Goal: Ask a question

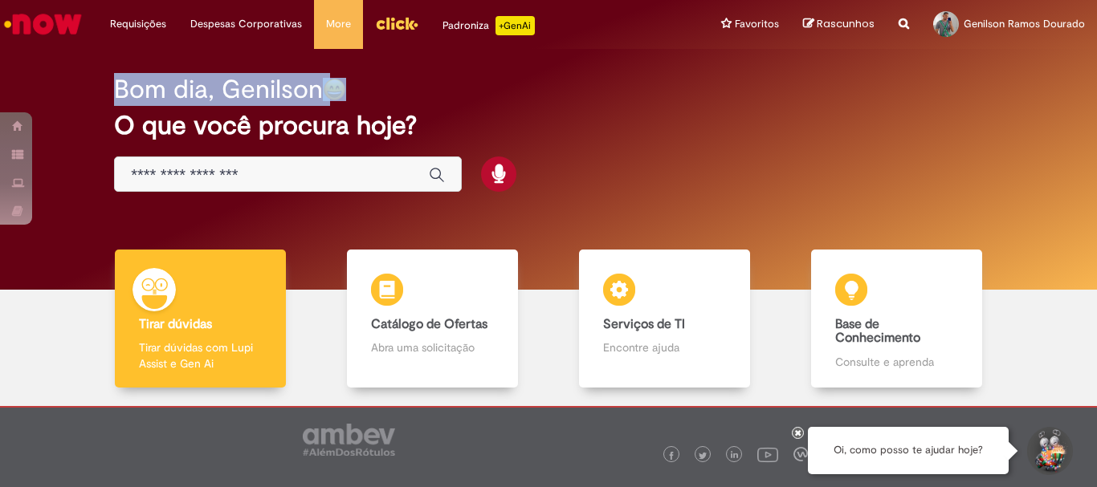
drag, startPoint x: 371, startPoint y: 81, endPoint x: 108, endPoint y: 91, distance: 263.6
click at [108, 91] on div "Bom dia, Genilson O que você procura hoje?" at bounding box center [548, 134] width 925 height 137
click at [101, 95] on div "Bom dia, Genilson O que você procura hoje?" at bounding box center [548, 134] width 925 height 137
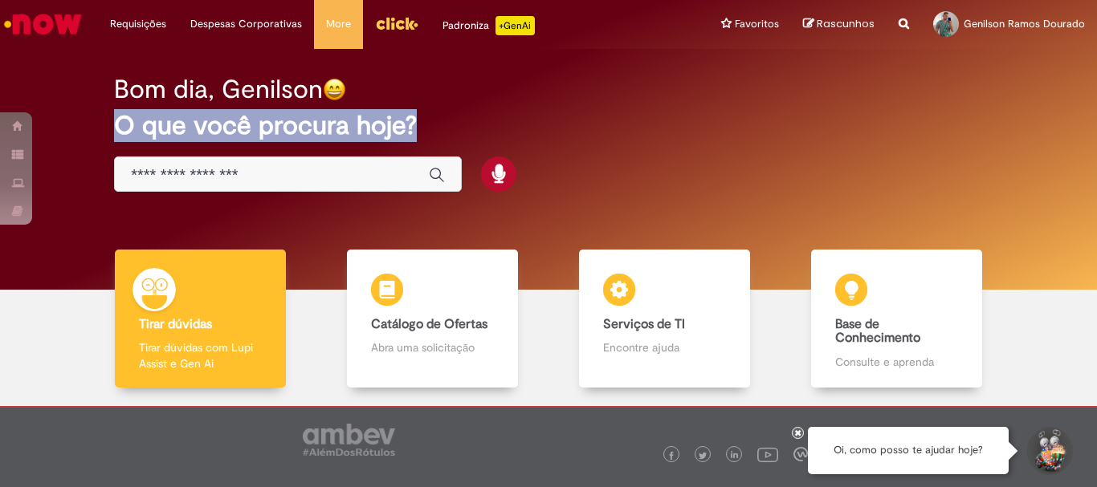
drag, startPoint x: 111, startPoint y: 121, endPoint x: 418, endPoint y: 127, distance: 307.6
click at [418, 127] on div "Bom dia, Genilson O que você procura hoje?" at bounding box center [548, 134] width 925 height 137
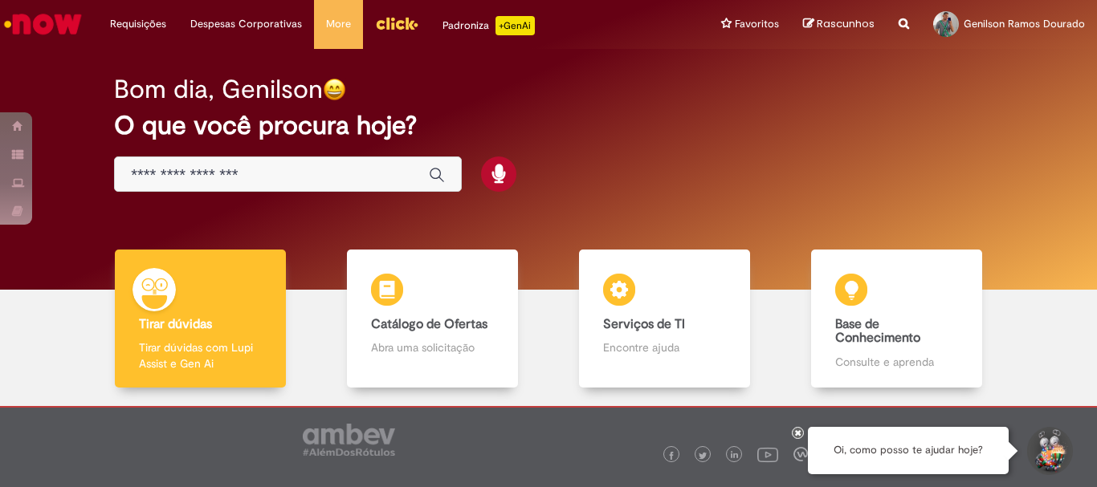
click at [487, 58] on div "Bom dia, Genilson O que você procura hoje?" at bounding box center [548, 169] width 1073 height 241
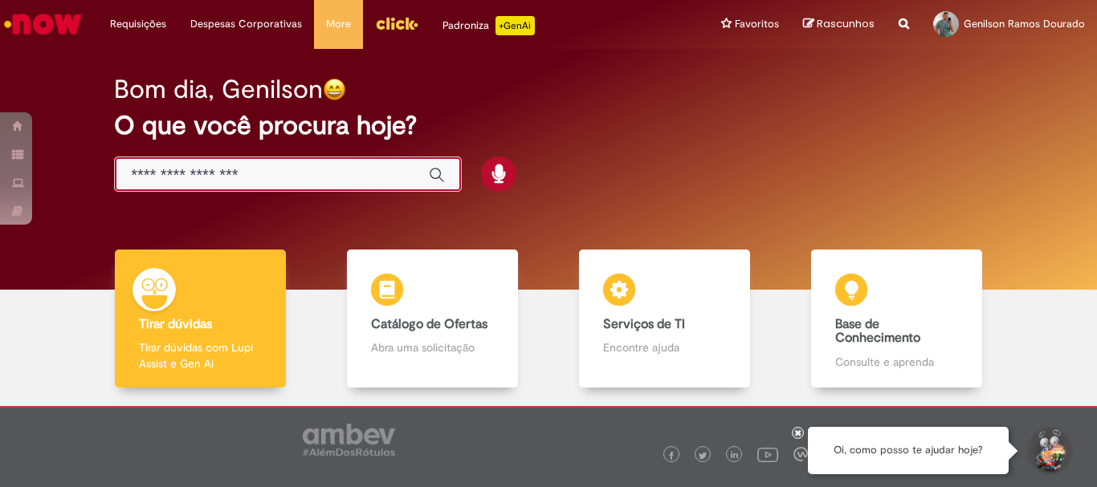
click at [219, 179] on input "Basta digitar aqui" at bounding box center [272, 175] width 282 height 18
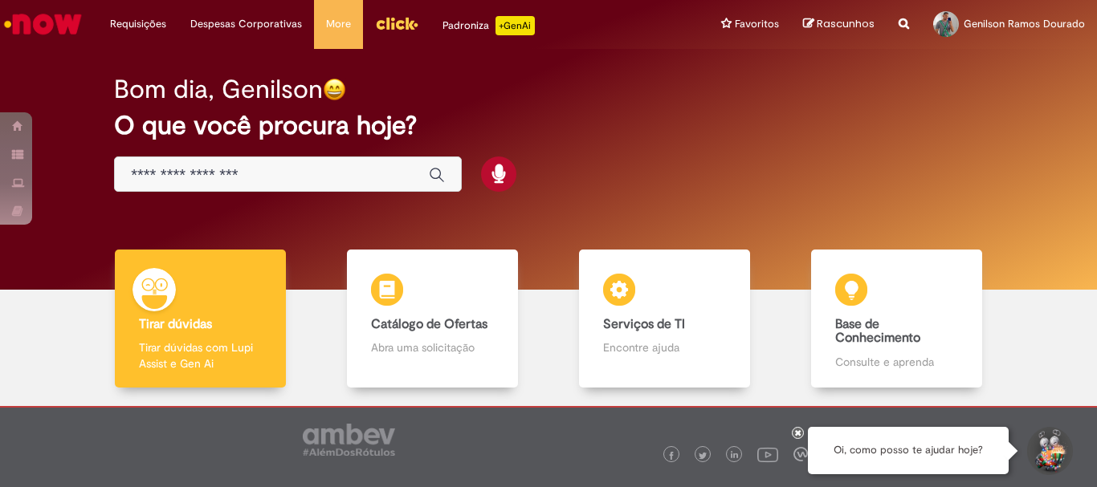
click at [298, 138] on h2 "O que você procura hoje?" at bounding box center [548, 126] width 869 height 28
click at [96, 181] on div "Bom dia, Genilson O que você procura hoje?" at bounding box center [548, 134] width 925 height 137
